Goal: Task Accomplishment & Management: Manage account settings

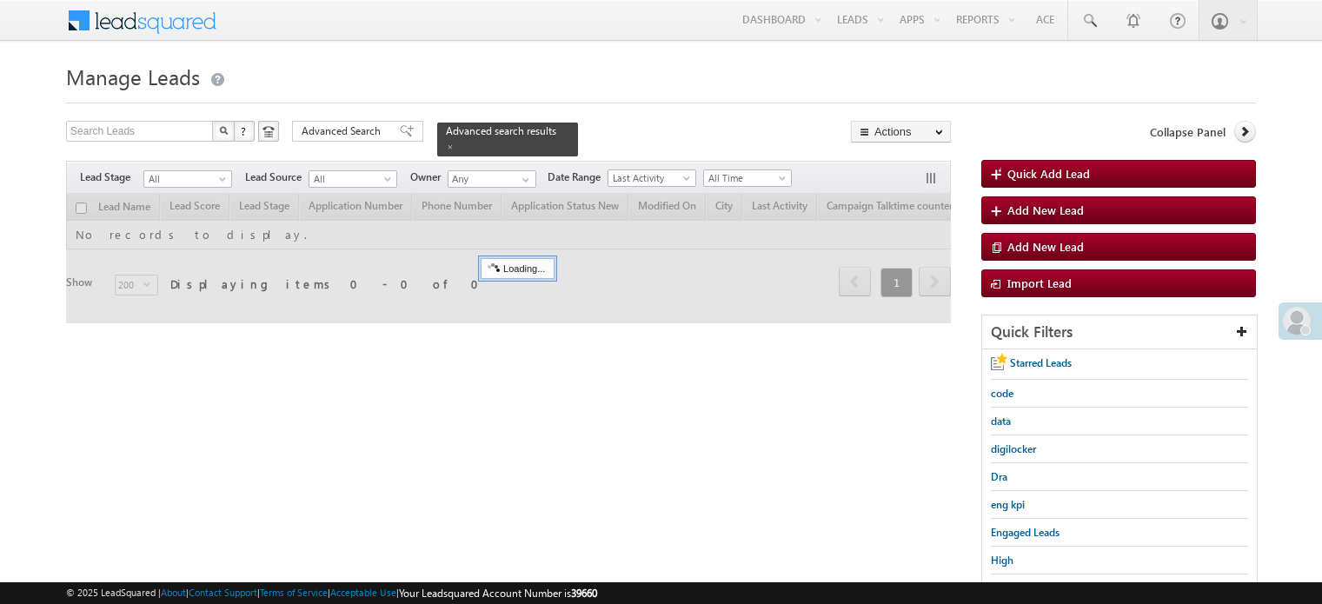
scroll to position [109, 0]
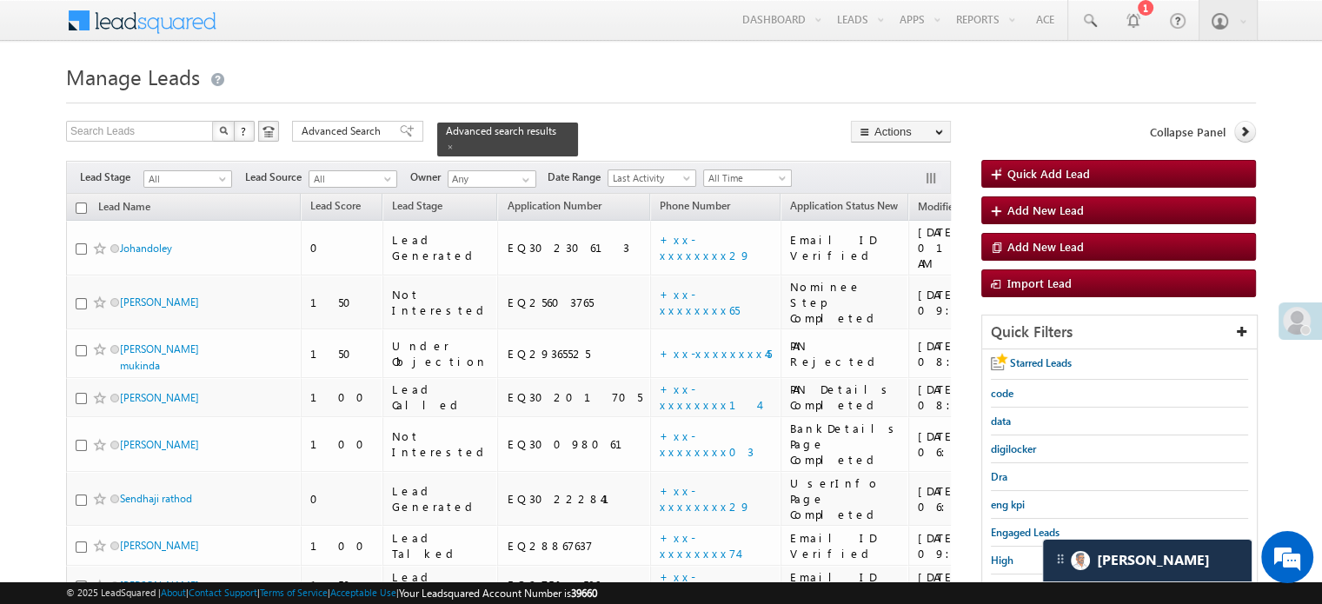
click at [1311, 315] on div at bounding box center [1299, 320] width 43 height 37
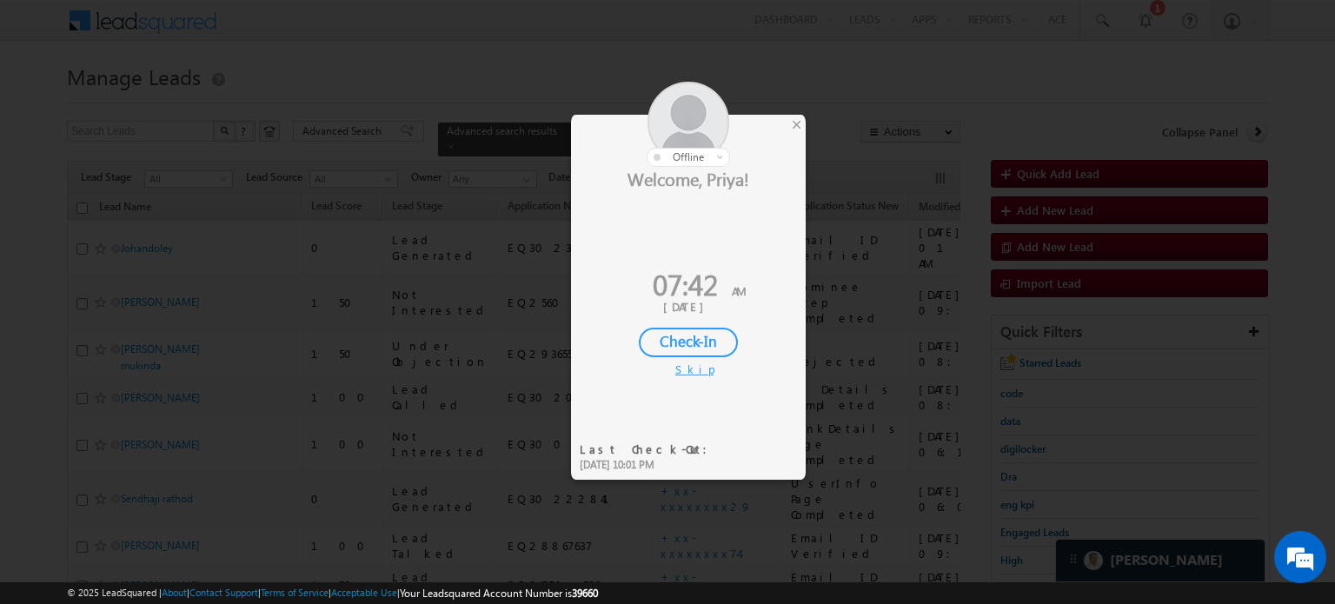
click at [700, 343] on div "Check-In" at bounding box center [688, 343] width 99 height 30
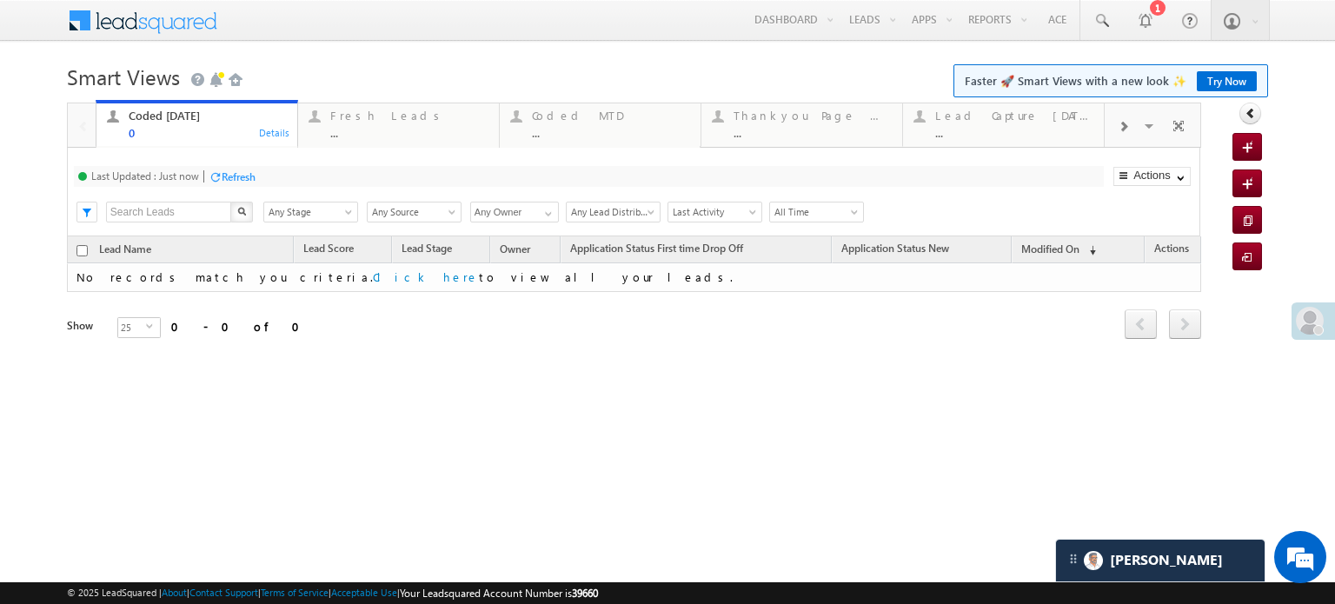
click at [243, 171] on div "Refresh" at bounding box center [239, 176] width 34 height 13
